Goal: Task Accomplishment & Management: Manage account settings

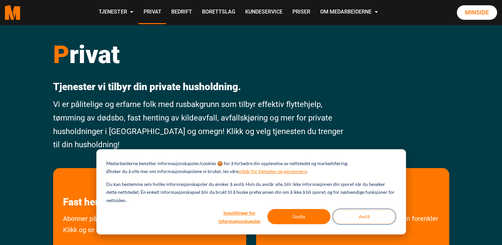
click at [364, 218] on button "Avslå" at bounding box center [364, 216] width 63 height 15
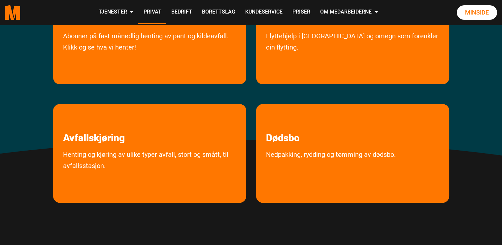
scroll to position [189, 0]
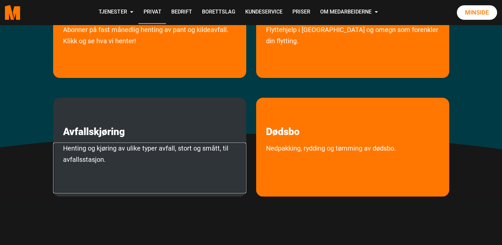
click at [106, 148] on link "Henting og kjøring av ulike typer avfall, stort og smått, til avfallsstasjon." at bounding box center [149, 168] width 193 height 50
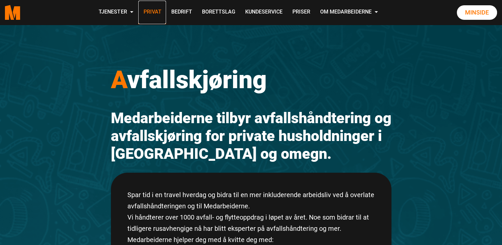
click at [150, 12] on link "Privat" at bounding box center [152, 12] width 28 height 23
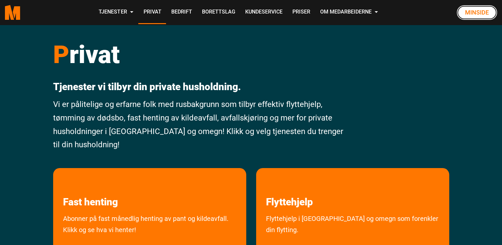
click at [475, 12] on link "Minside" at bounding box center [477, 12] width 40 height 15
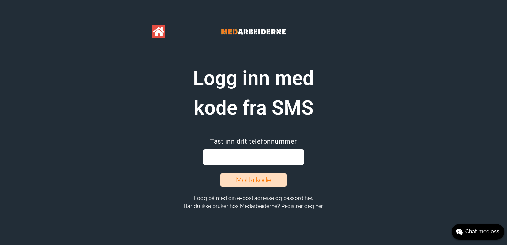
click at [212, 154] on input "email" at bounding box center [253, 157] width 101 height 17
type input "90189619"
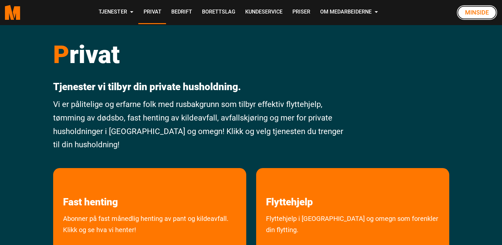
click at [473, 11] on link "Minside" at bounding box center [477, 12] width 40 height 15
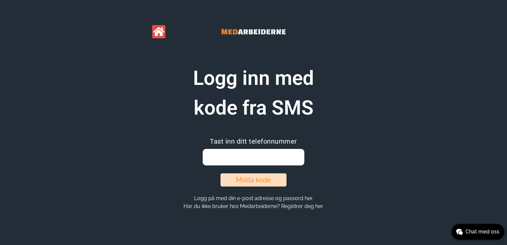
click at [209, 156] on input "email" at bounding box center [253, 157] width 101 height 17
click at [257, 181] on button "Motta kode" at bounding box center [253, 179] width 66 height 13
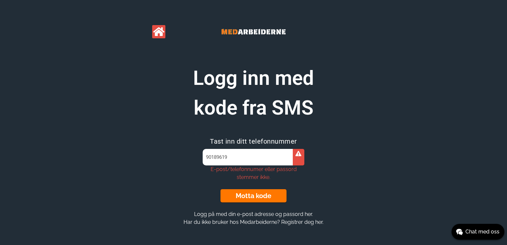
click at [206, 156] on input "90189619" at bounding box center [253, 157] width 101 height 17
type input "9"
type input "90189619"
click at [247, 196] on button "Motta kode" at bounding box center [253, 195] width 66 height 13
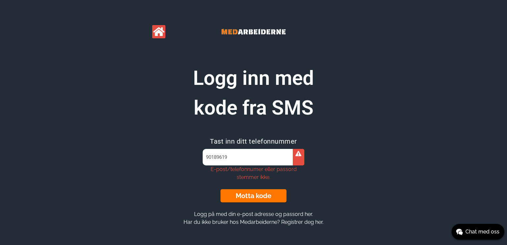
click at [247, 196] on button "Motta kode" at bounding box center [253, 195] width 66 height 13
click at [298, 155] on icon at bounding box center [298, 153] width 6 height 5
click at [207, 156] on input "90189619" at bounding box center [253, 157] width 101 height 17
click at [242, 171] on div "E-post/telefonnumer eller passord stemmer ikke." at bounding box center [253, 173] width 101 height 16
click at [253, 195] on button "Motta kode" at bounding box center [253, 195] width 66 height 13
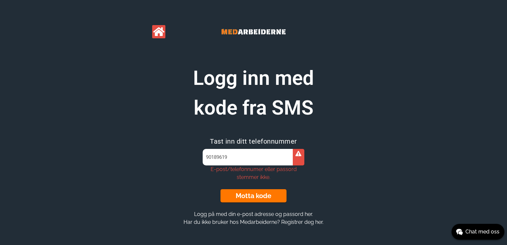
click at [252, 196] on button "Motta kode" at bounding box center [253, 195] width 66 height 13
click at [214, 214] on button "Logg på med din e-post adresse og passord her." at bounding box center [253, 214] width 123 height 7
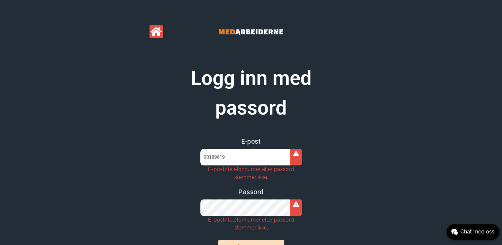
click at [205, 158] on input "90189619" at bounding box center [250, 157] width 101 height 17
click at [204, 158] on input "90189619" at bounding box center [250, 157] width 101 height 17
click at [203, 157] on input "90189619" at bounding box center [250, 157] width 101 height 17
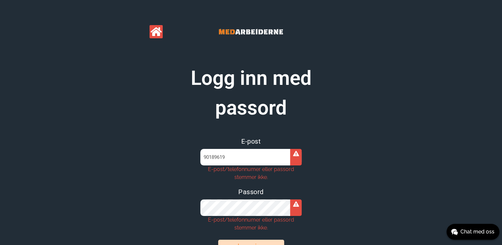
click at [203, 157] on input "90189619" at bounding box center [250, 157] width 101 height 17
type input "erik.bagle@outlook.com"
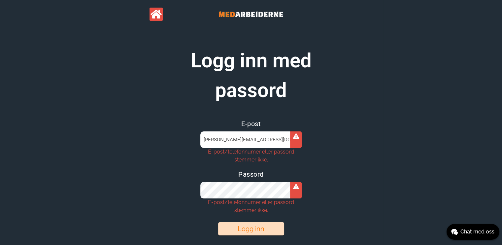
scroll to position [61, 0]
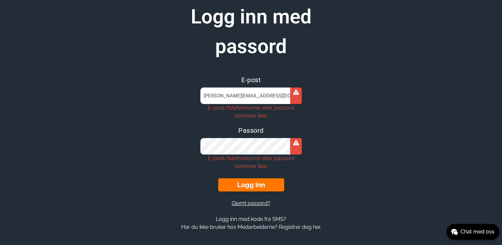
click at [248, 204] on button "Glemt passord?" at bounding box center [251, 203] width 43 height 7
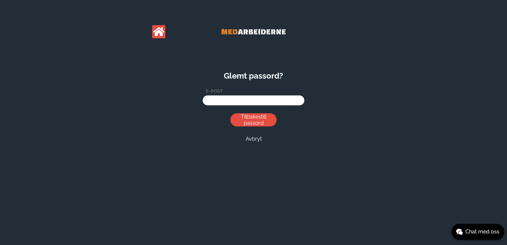
click at [206, 100] on input "email" at bounding box center [253, 100] width 101 height 10
type input "erik.bagle@outlook.com"
click at [254, 118] on button "Tilbakestill passord" at bounding box center [253, 119] width 46 height 13
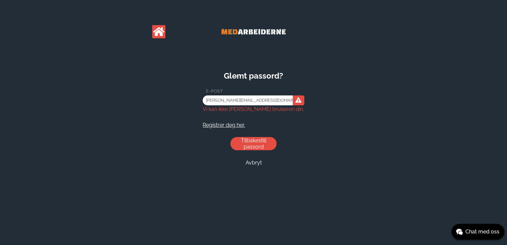
click at [252, 142] on button "Tilbakestill passord" at bounding box center [253, 143] width 46 height 13
click at [248, 140] on button "Tilbakestill passord" at bounding box center [253, 143] width 46 height 13
click at [252, 162] on button "Avbryt" at bounding box center [254, 162] width 20 height 7
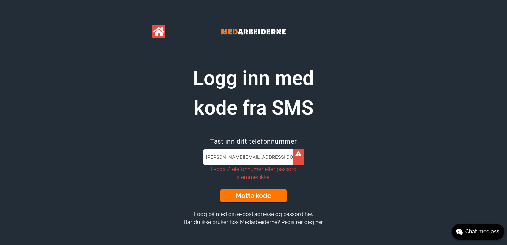
click at [206, 157] on input "erik.bagle@outlook.com" at bounding box center [253, 157] width 101 height 17
type input "m"
type input "90189619"
click at [260, 195] on button "Motta kode" at bounding box center [253, 195] width 66 height 13
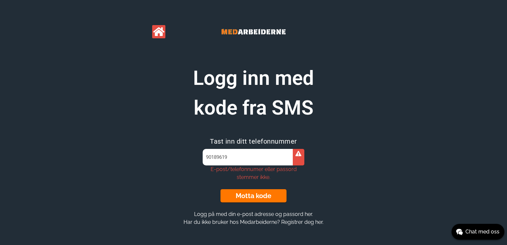
click at [260, 195] on button "Motta kode" at bounding box center [253, 195] width 66 height 13
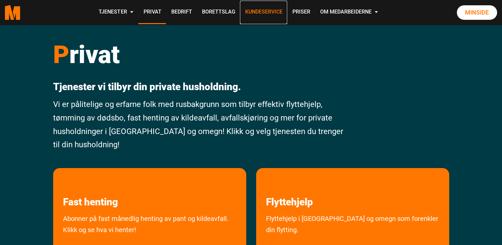
click at [259, 11] on link "Kundeservice" at bounding box center [263, 12] width 47 height 23
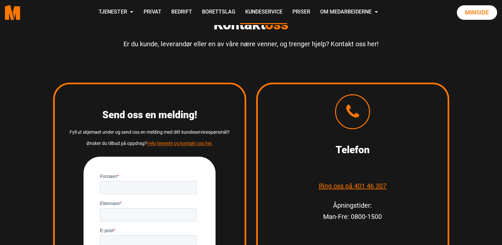
scroll to position [849, 0]
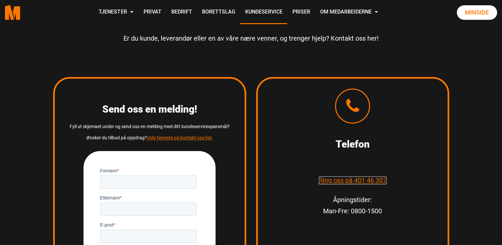
click at [376, 179] on link "Ring oss på 401 46 307" at bounding box center [353, 180] width 68 height 8
